Goal: Information Seeking & Learning: Learn about a topic

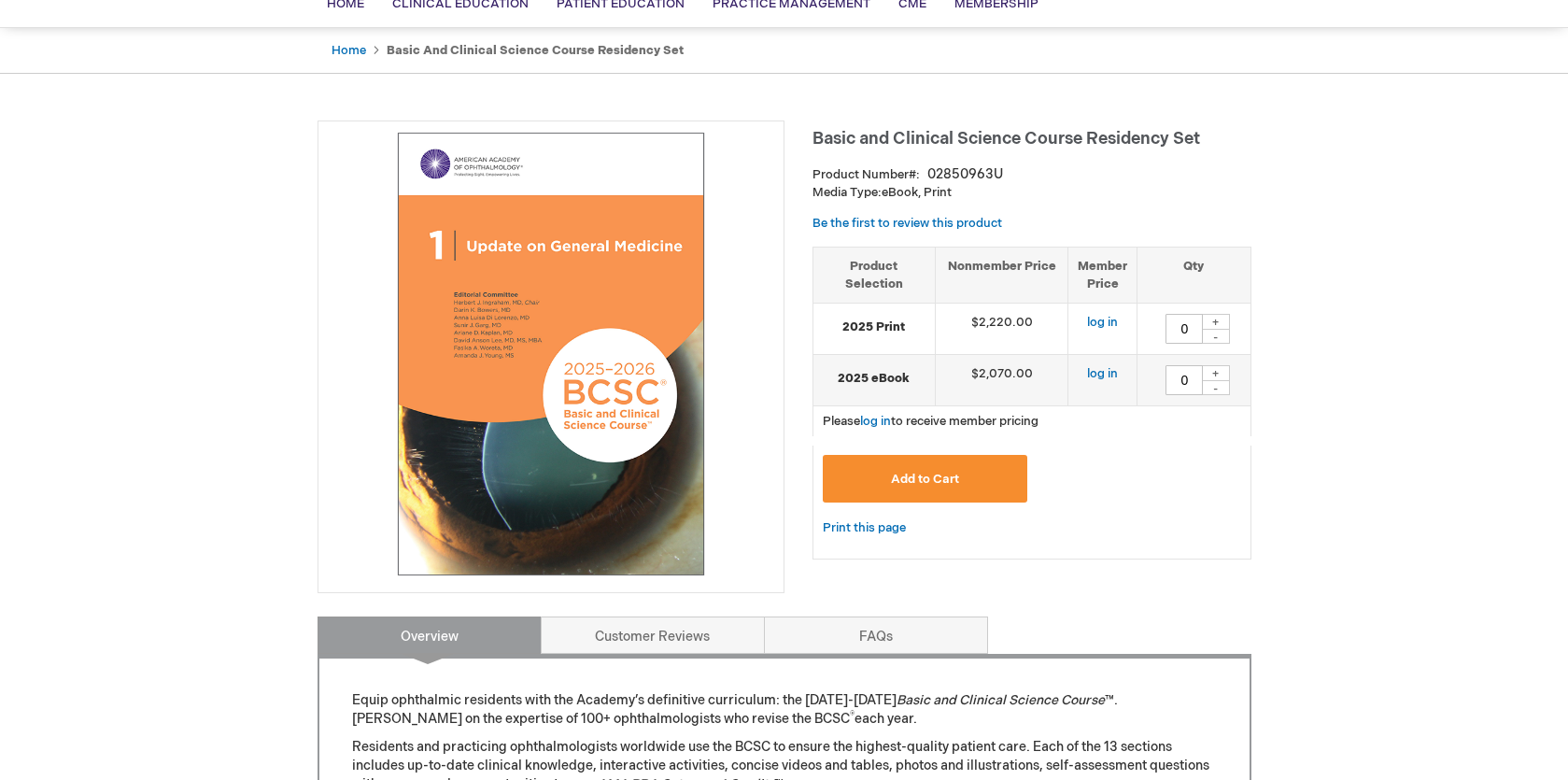
scroll to position [254, 0]
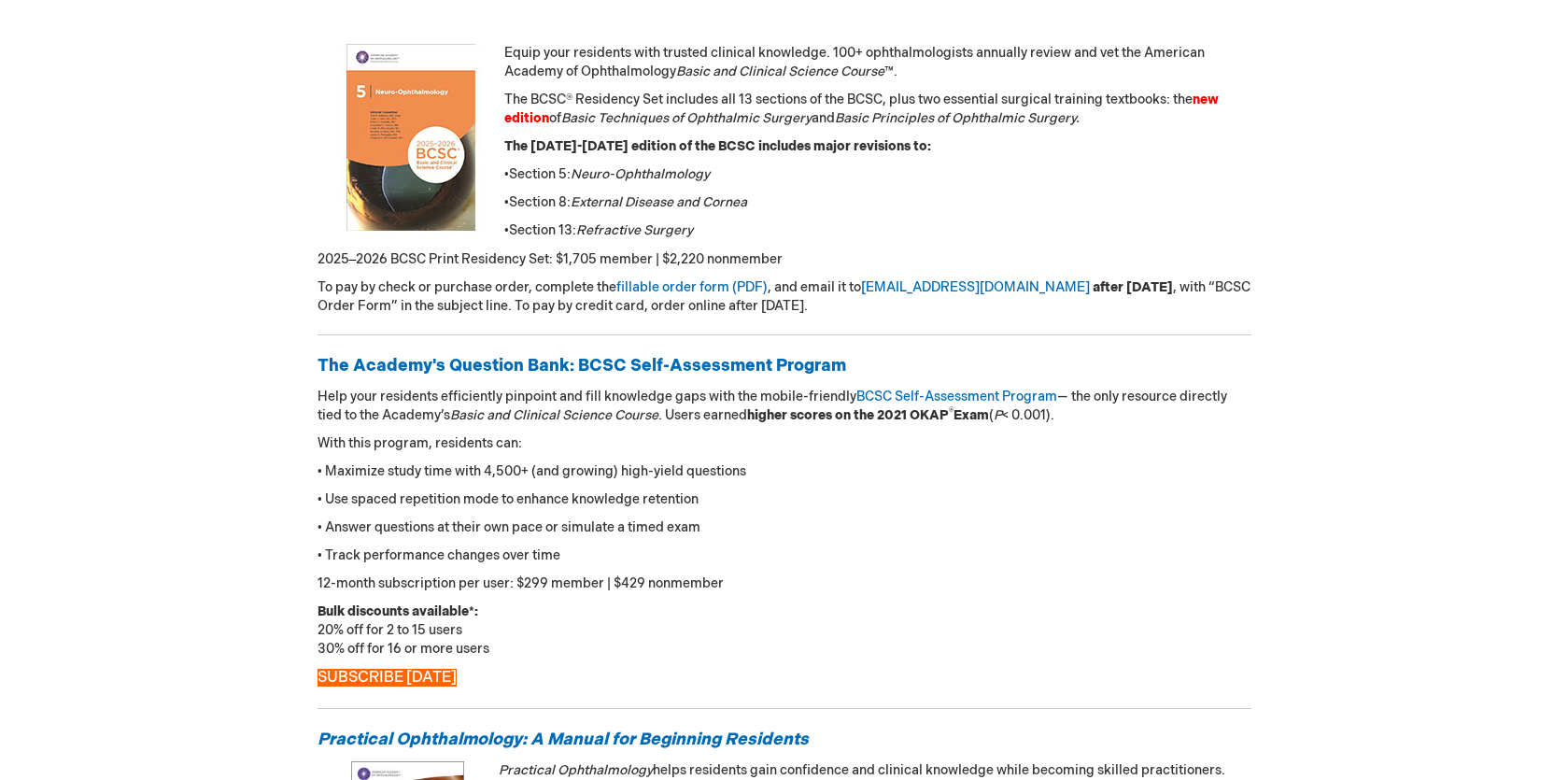
scroll to position [346, 0]
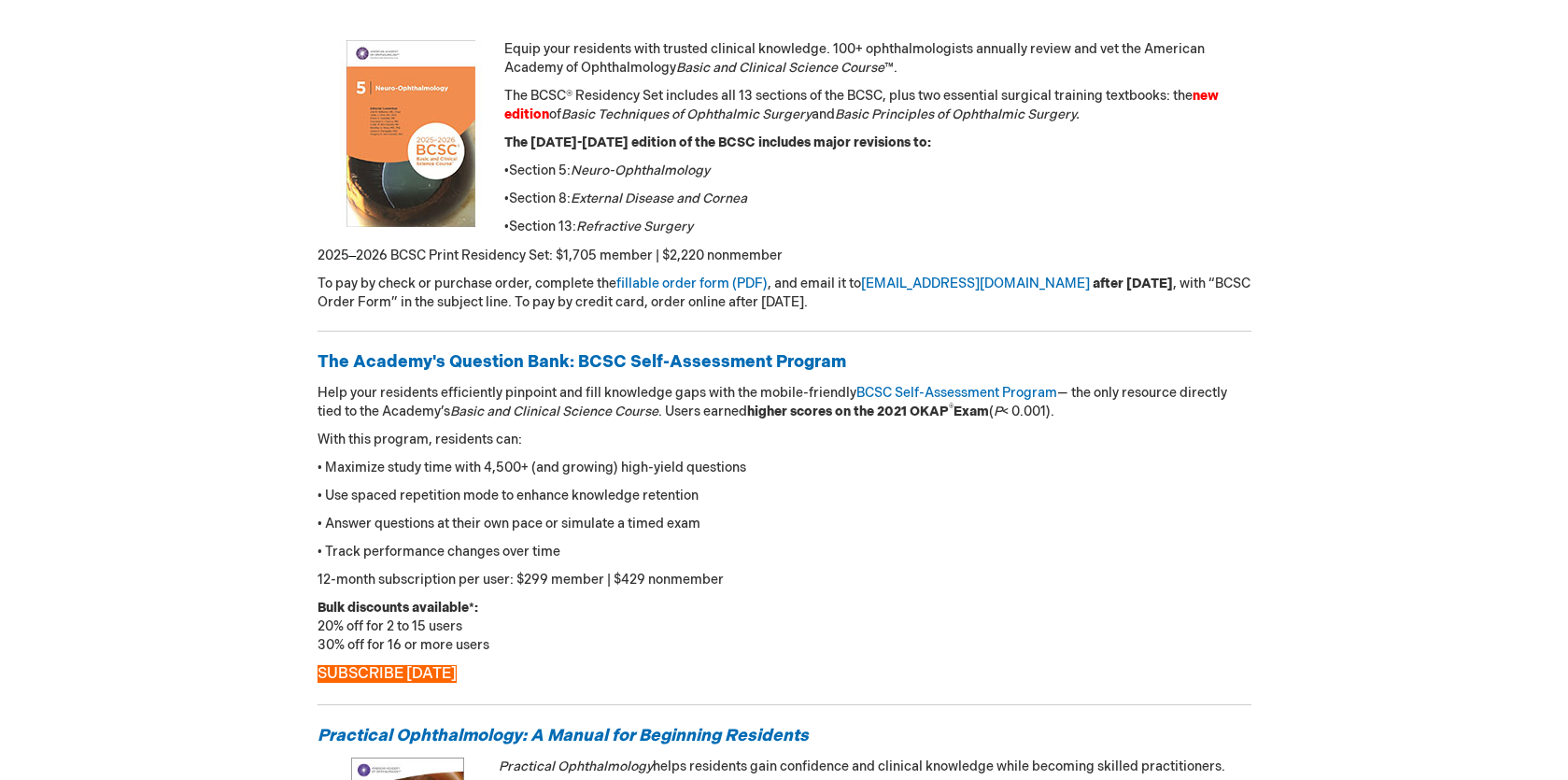
click at [725, 515] on p "• Answer questions at their own pace or simulate a timed exam" at bounding box center [784, 523] width 935 height 18
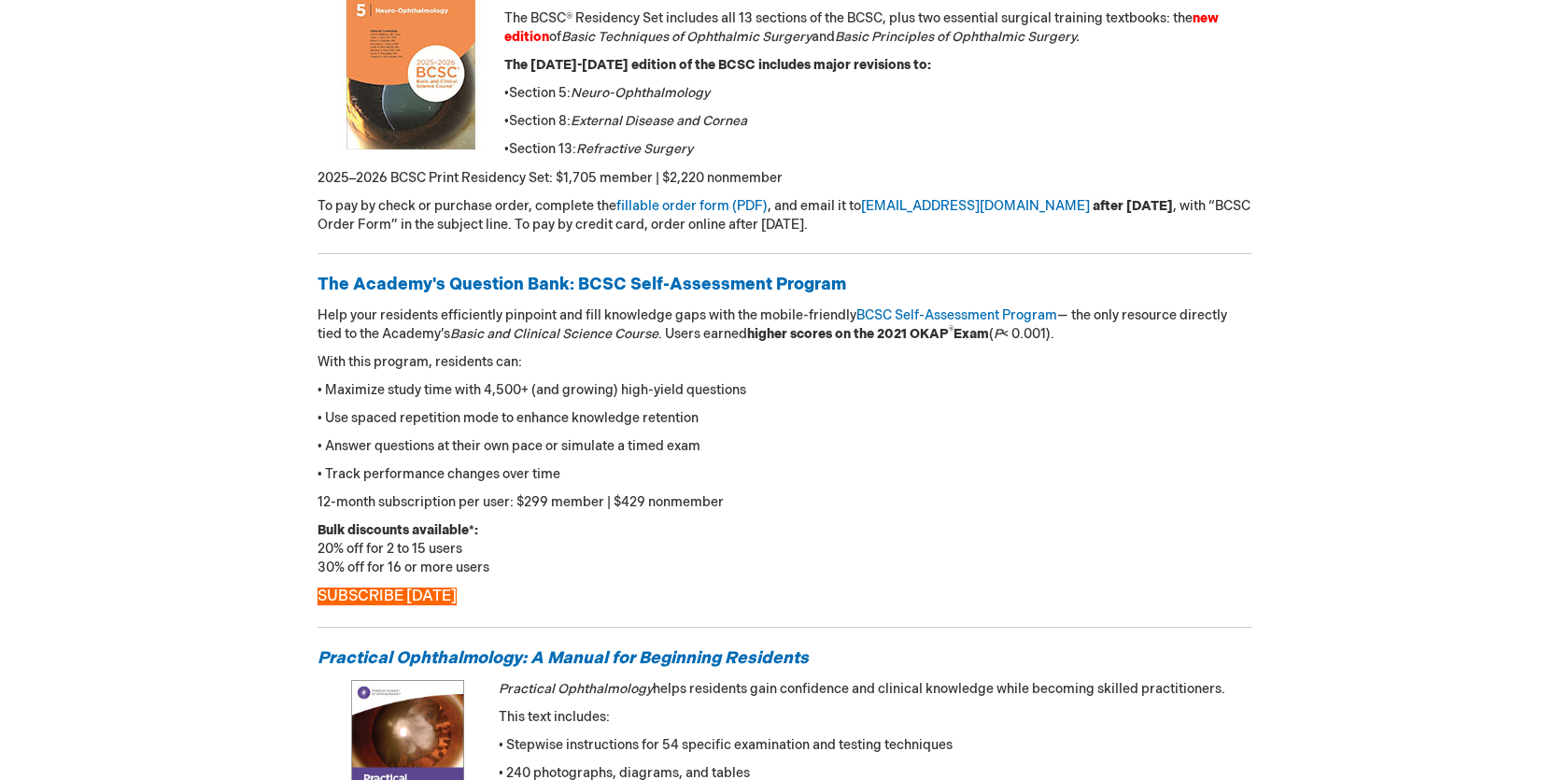
scroll to position [127, 0]
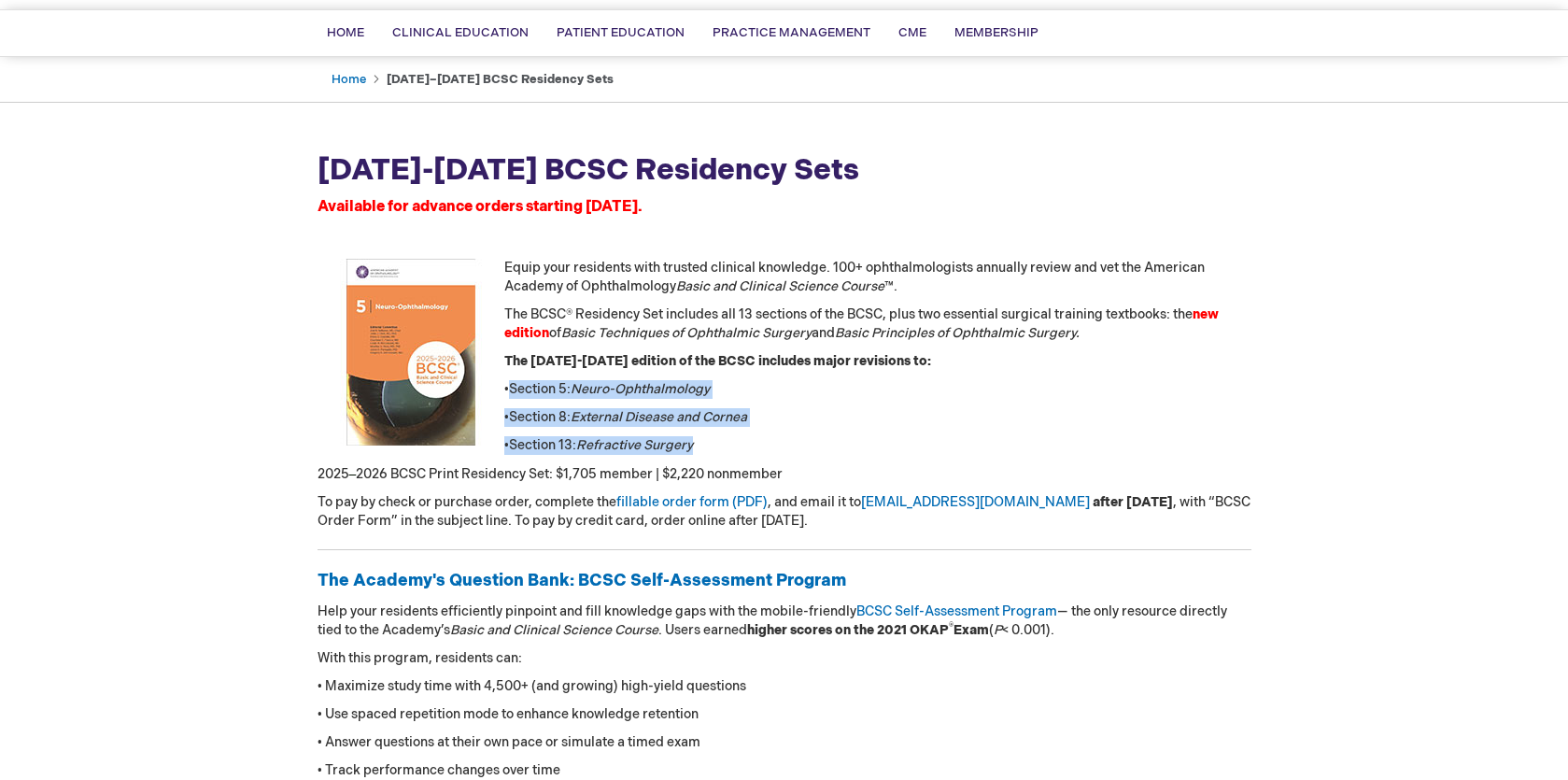
drag, startPoint x: 507, startPoint y: 388, endPoint x: 739, endPoint y: 446, distance: 239.1
click at [739, 446] on div "2025-2026 BCSC Residency Sets Available for advance orders starting May 14. Equ…" at bounding box center [784, 707] width 935 height 1117
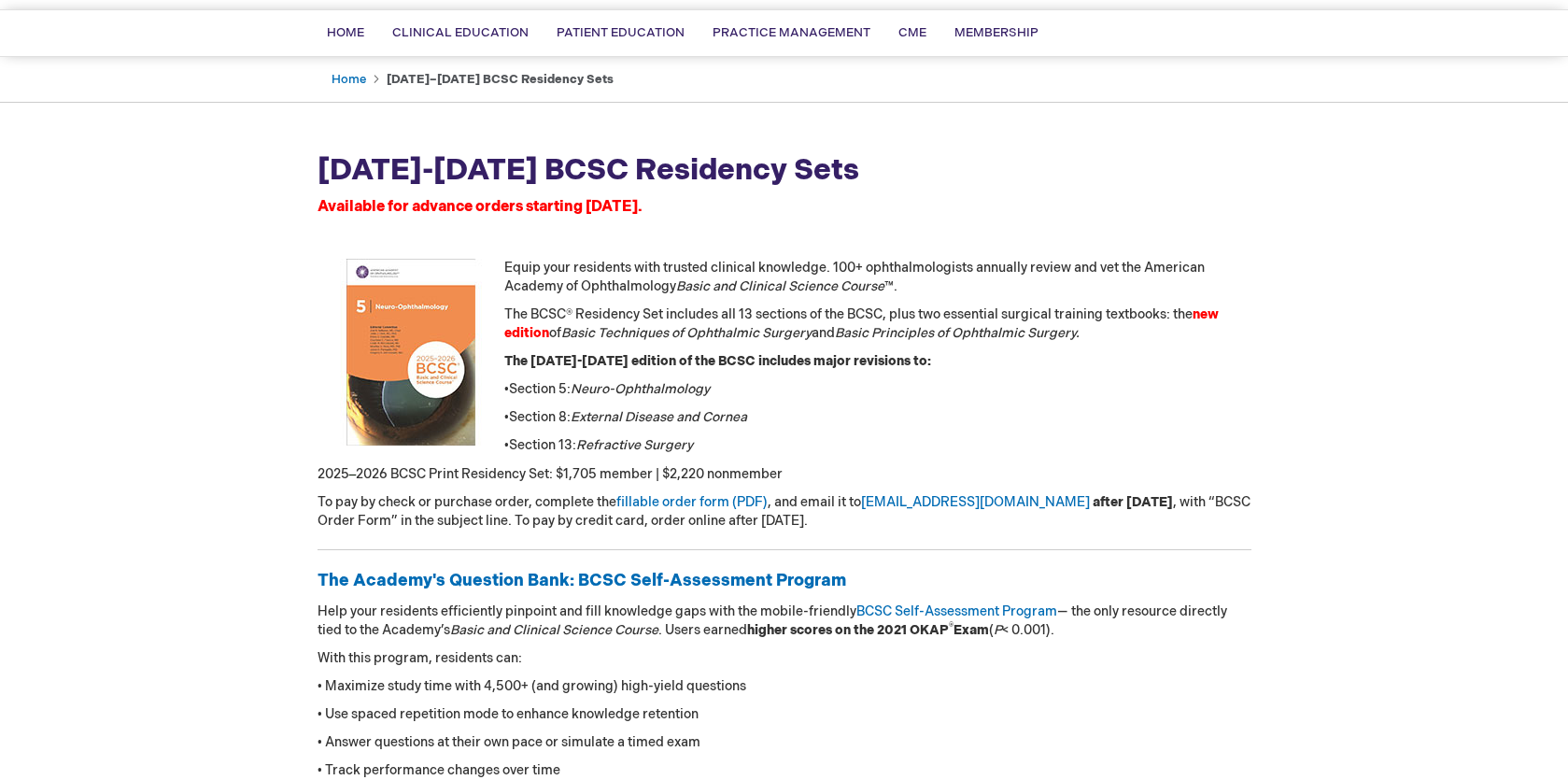
click at [271, 243] on div "Log In Search My Cart CLOSE RECENTLY ADDED ITEM(S) Close There are no items in …" at bounding box center [784, 730] width 1568 height 1713
